Goal: Information Seeking & Learning: Compare options

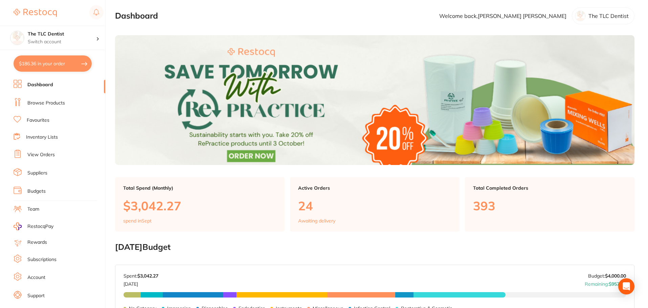
scroll to position [135, 0]
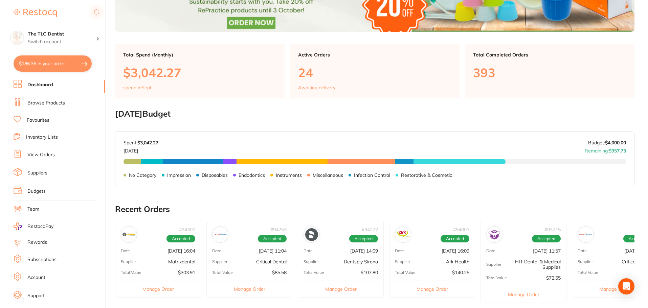
click at [44, 83] on link "Dashboard" at bounding box center [40, 85] width 26 height 7
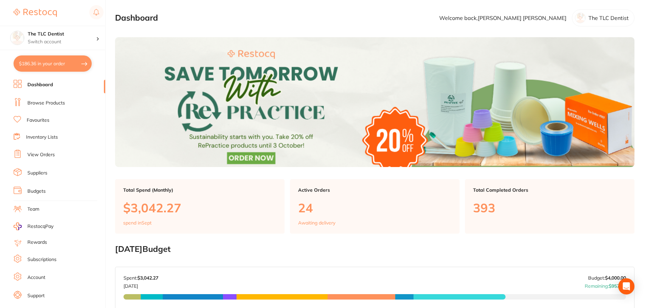
click at [45, 98] on li "Browse Products" at bounding box center [60, 103] width 92 height 10
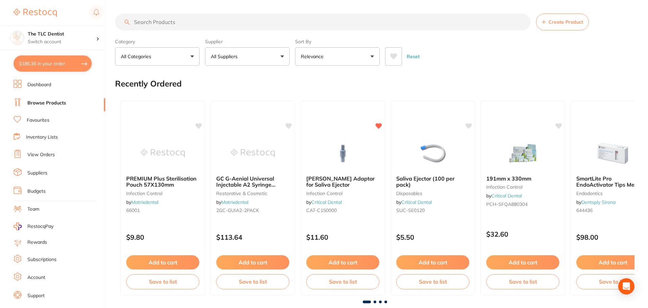
click at [253, 24] on input "search" at bounding box center [323, 22] width 416 height 17
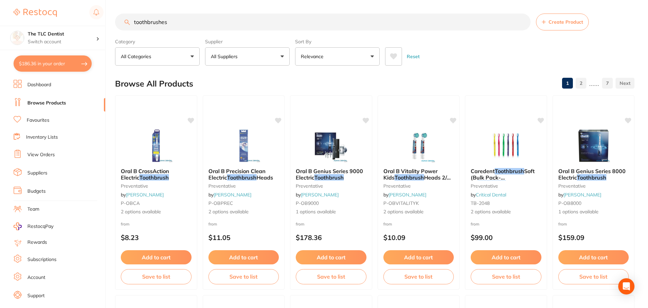
type input "toothbrushes"
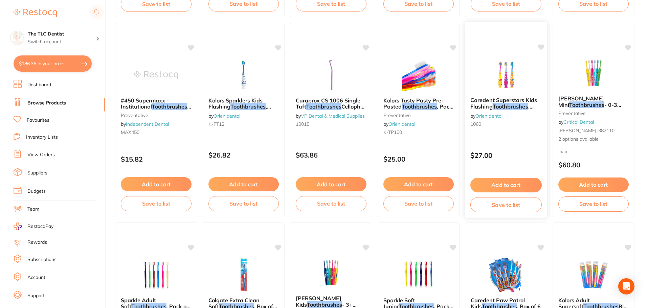
scroll to position [474, 0]
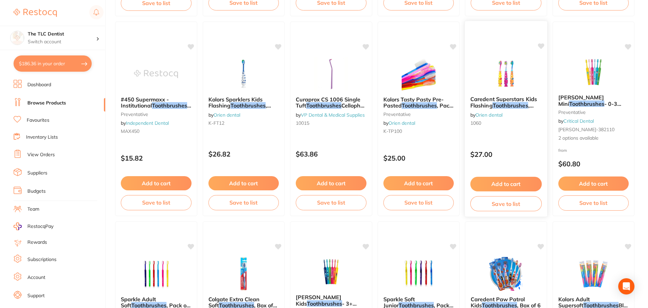
click at [505, 57] on img at bounding box center [506, 74] width 44 height 34
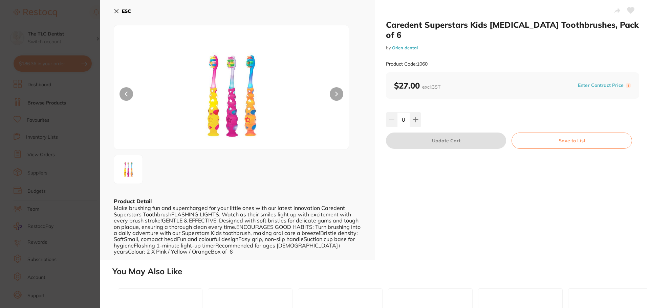
click at [115, 8] on icon at bounding box center [116, 10] width 5 height 5
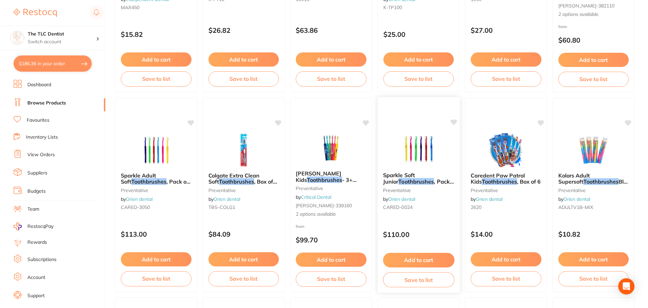
scroll to position [609, 0]
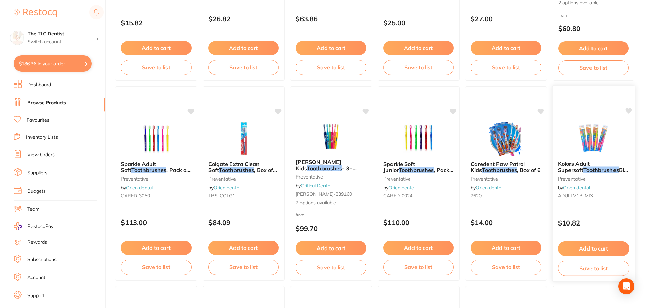
click at [606, 170] on span "Blister Packaging, Box of 12" at bounding box center [596, 173] width 77 height 13
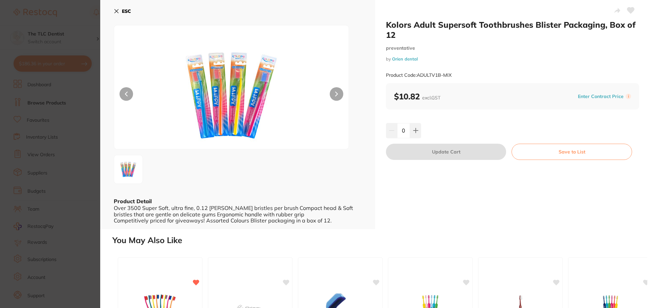
click at [115, 14] on icon at bounding box center [116, 10] width 5 height 5
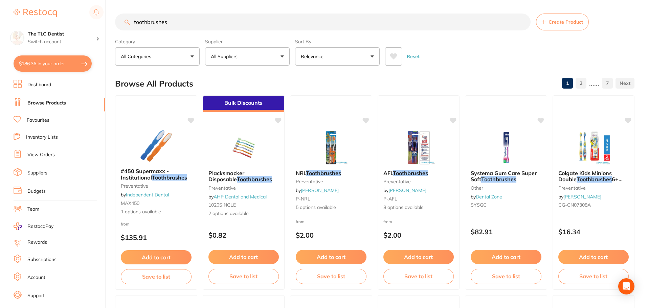
click at [250, 54] on button "All Suppliers" at bounding box center [247, 56] width 85 height 18
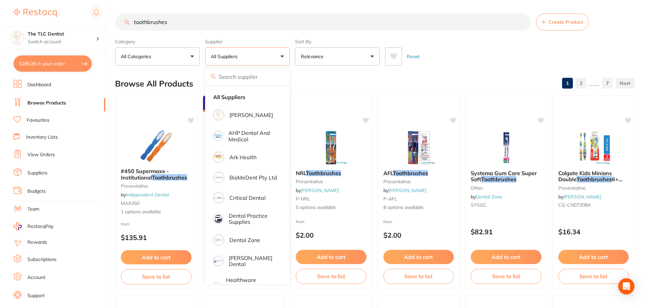
click at [165, 53] on button "All Categories" at bounding box center [157, 56] width 85 height 18
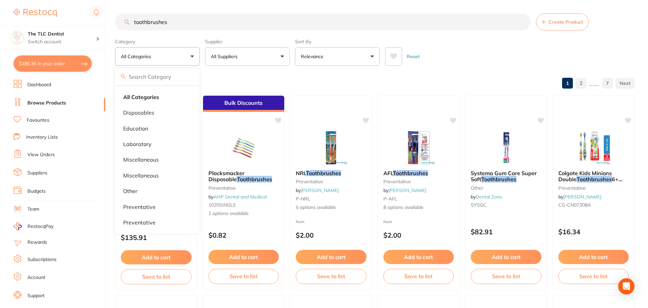
click at [365, 53] on button "Relevance" at bounding box center [337, 56] width 85 height 18
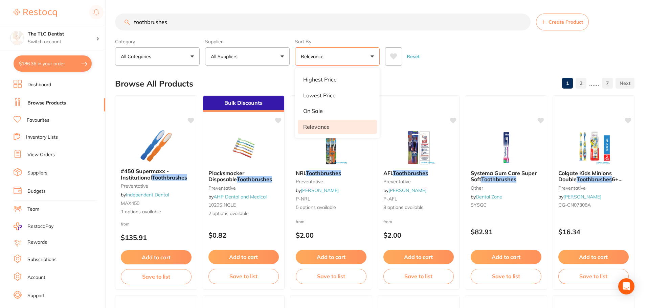
click at [470, 76] on div "Browse All Products 1 2 ...... 7" at bounding box center [375, 83] width 520 height 23
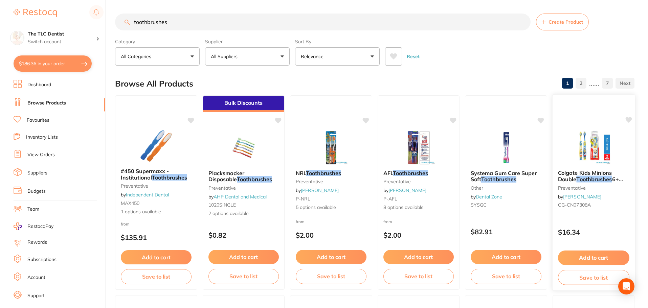
click at [589, 140] on img at bounding box center [593, 147] width 44 height 34
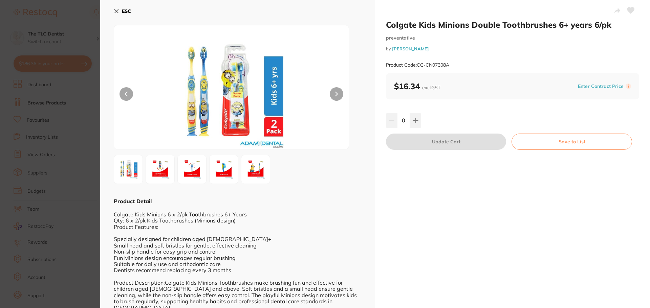
click at [113, 10] on div "ESC Product Detail Colgate Kids Minions 6 x 2/pk Toothbrushes 6+ Years Qty: 6 x…" at bounding box center [237, 195] width 275 height 391
click at [115, 7] on button "ESC" at bounding box center [122, 11] width 17 height 12
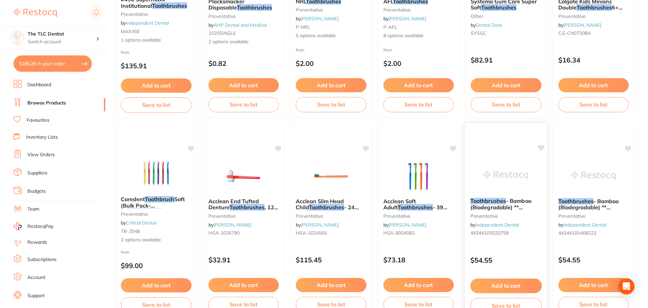
scroll to position [237, 0]
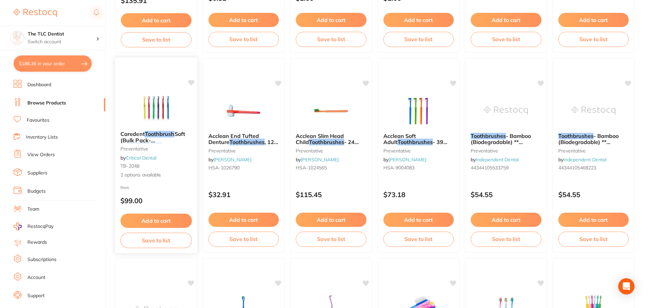
drag, startPoint x: 168, startPoint y: 97, endPoint x: 142, endPoint y: 114, distance: 30.4
click at [142, 114] on img at bounding box center [156, 108] width 44 height 34
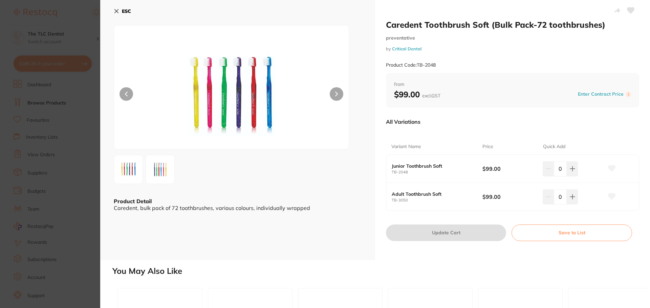
click at [117, 12] on icon at bounding box center [117, 11] width 4 height 4
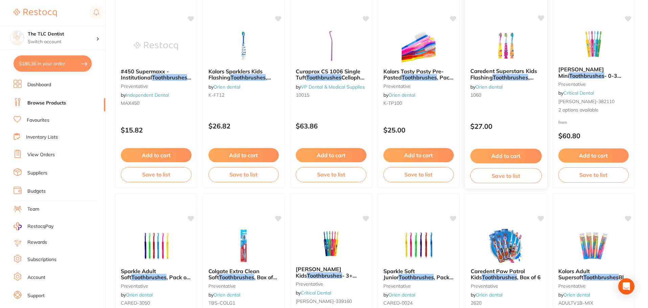
scroll to position [508, 0]
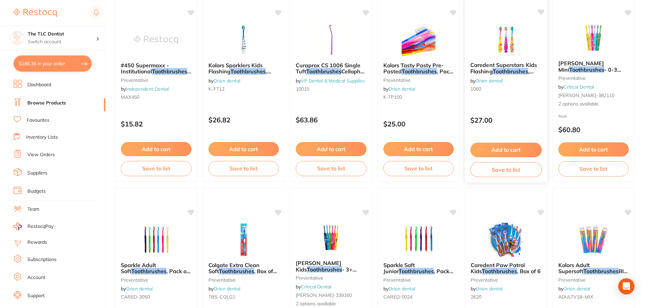
click at [504, 40] on img at bounding box center [506, 39] width 44 height 34
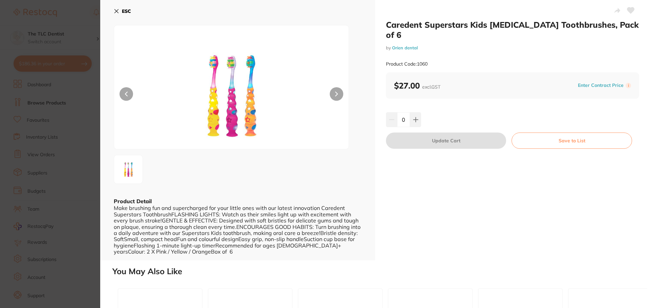
click at [113, 6] on div "ESC Product Detail Make brushing fun and supercharged for your little ones with…" at bounding box center [237, 130] width 275 height 261
click at [122, 10] on b "ESC" at bounding box center [126, 11] width 9 height 6
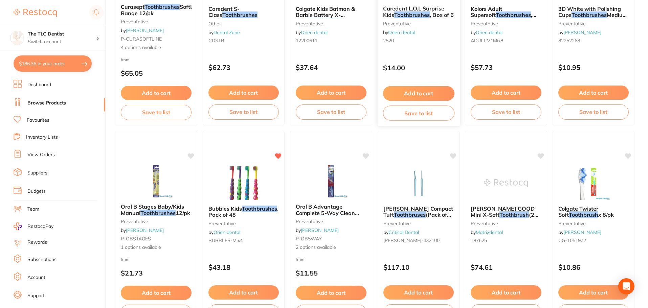
scroll to position [982, 0]
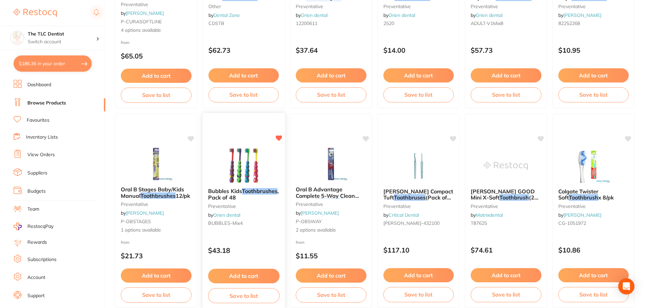
click at [247, 158] on img at bounding box center [243, 166] width 44 height 34
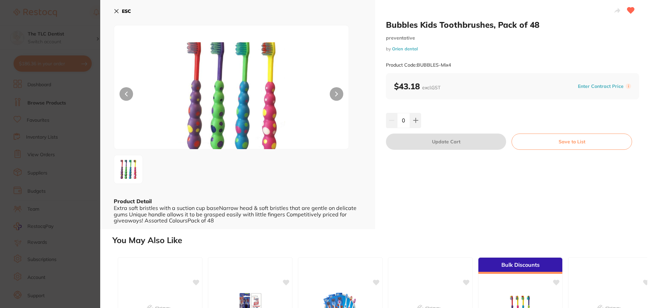
click at [339, 97] on button at bounding box center [337, 94] width 14 height 14
click at [338, 91] on button at bounding box center [337, 94] width 14 height 14
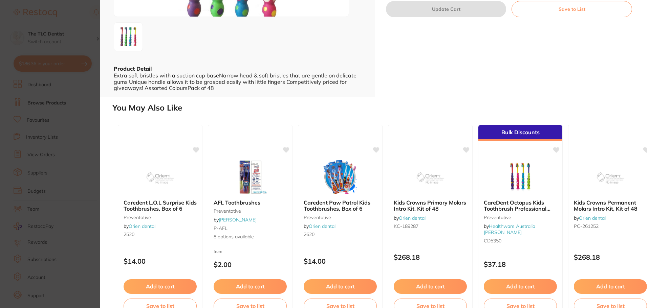
scroll to position [135, 0]
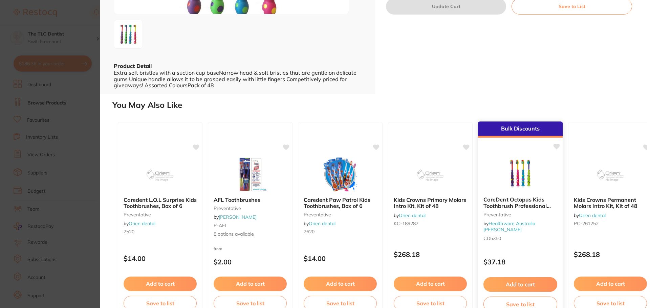
click at [517, 189] on img at bounding box center [520, 174] width 44 height 34
